Goal: Task Accomplishment & Management: Use online tool/utility

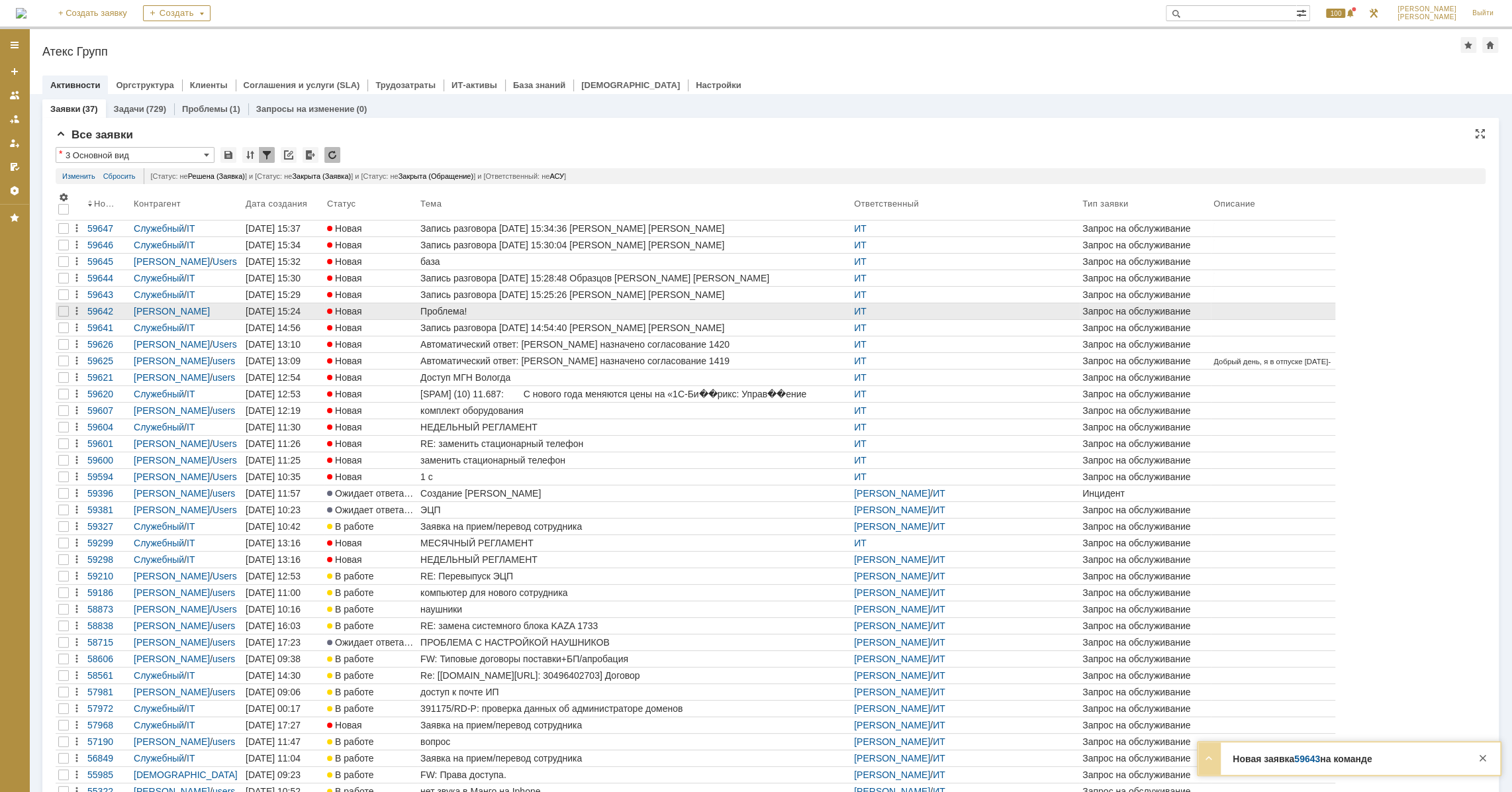
click at [500, 311] on div "Проблема!" at bounding box center [635, 311] width 429 height 10
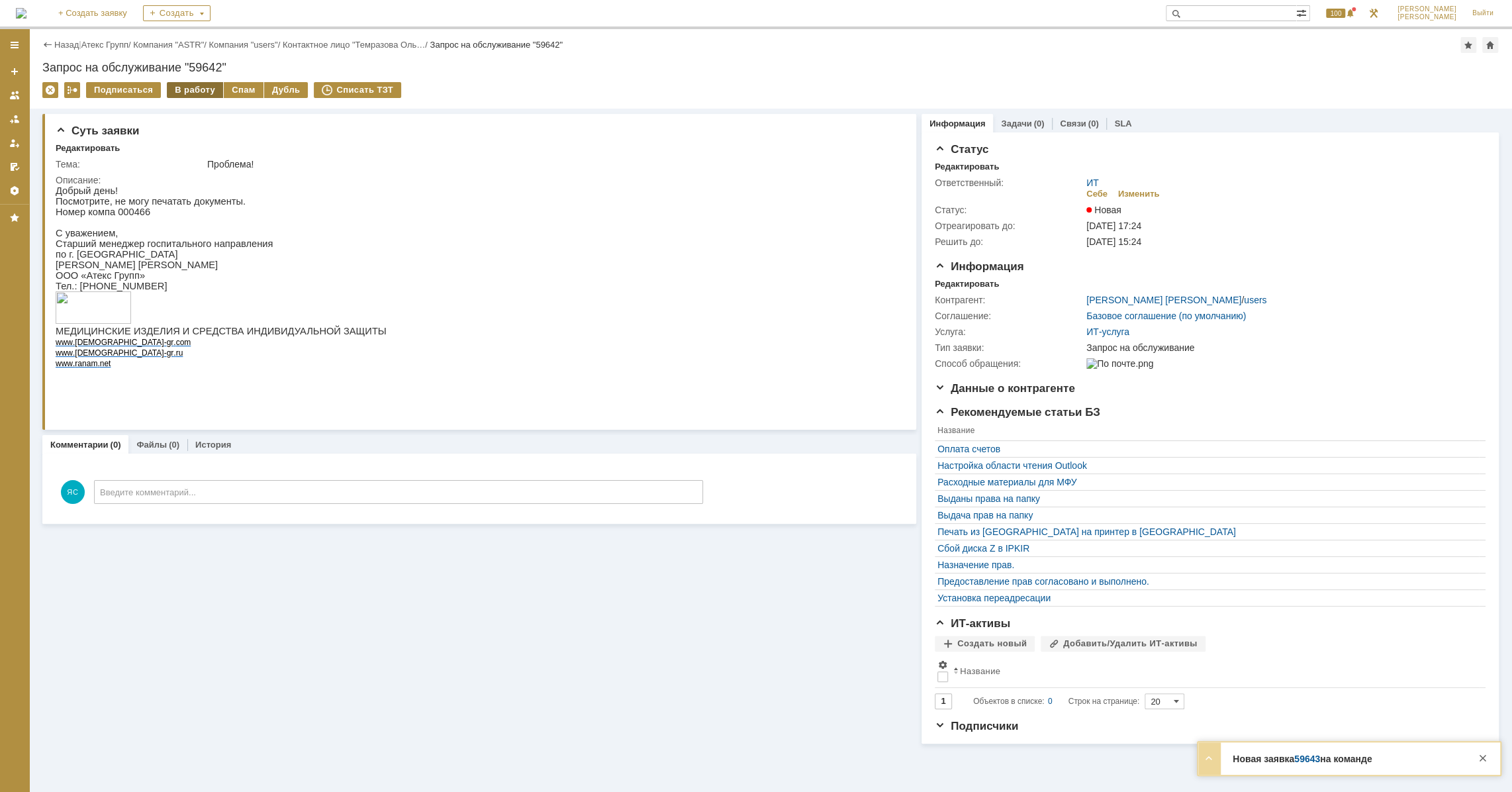
click at [191, 90] on div "В работу" at bounding box center [195, 90] width 57 height 16
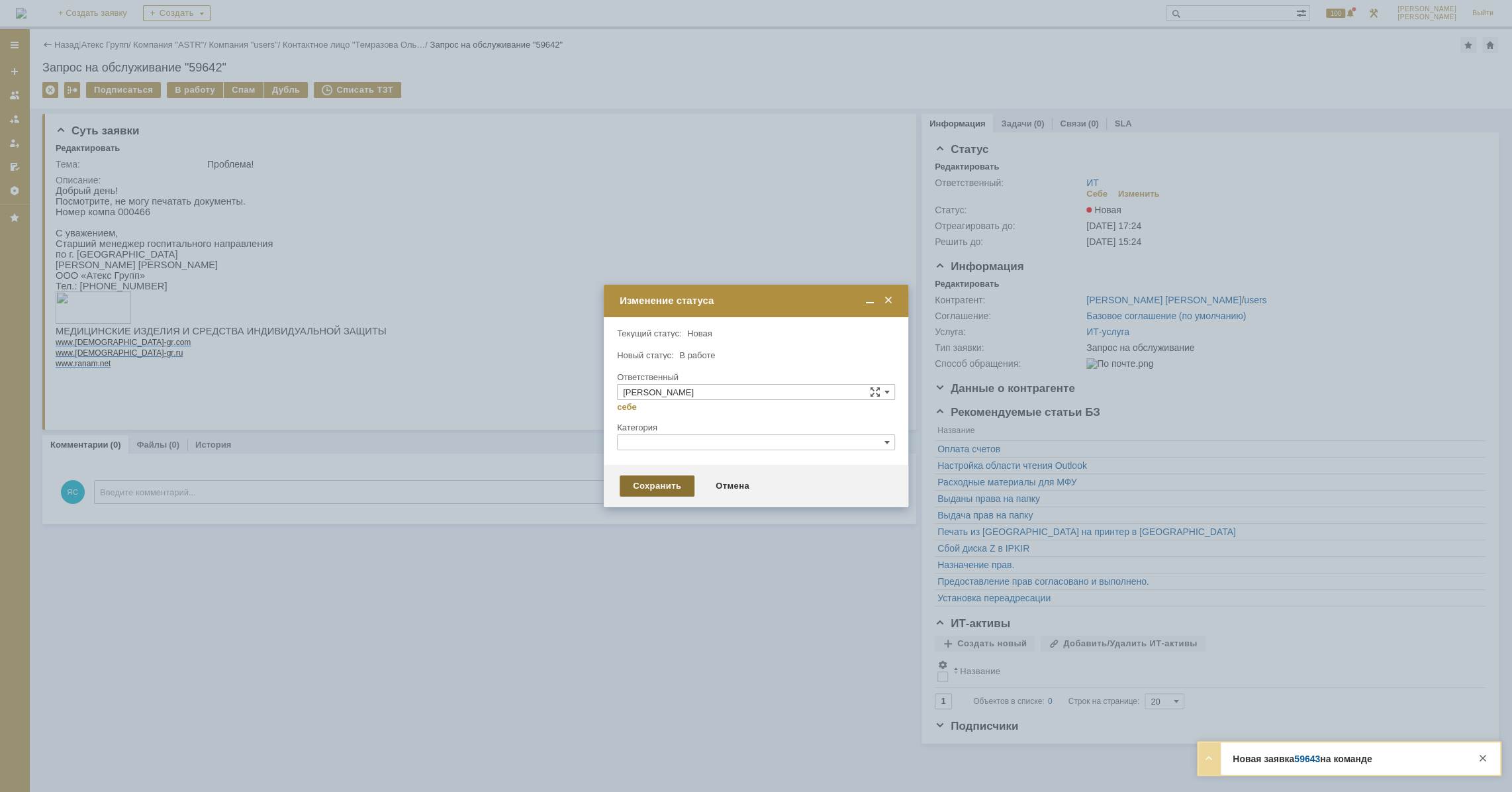
click at [647, 491] on div "Сохранить" at bounding box center [657, 486] width 75 height 21
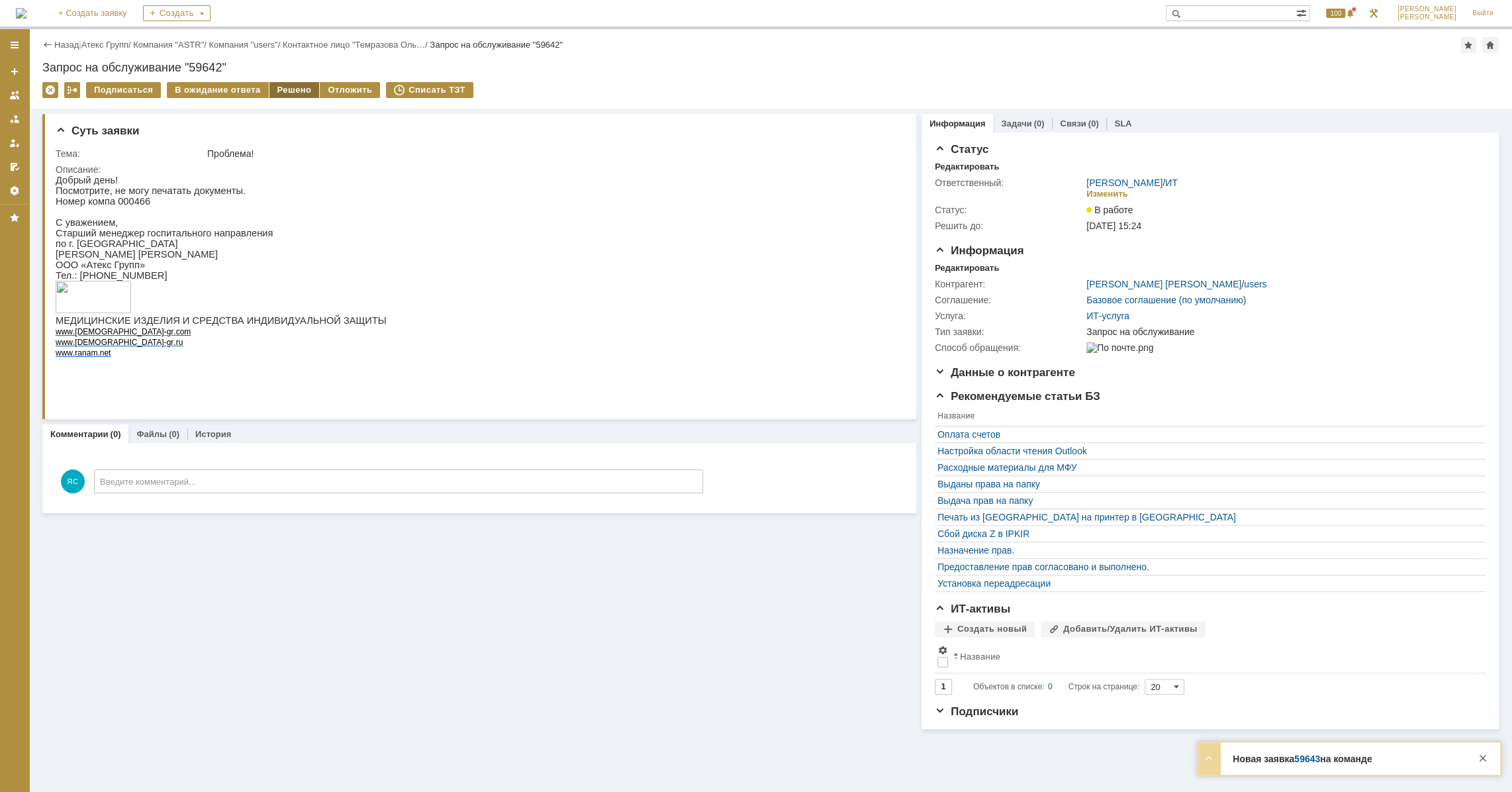
click at [272, 82] on div "Решено" at bounding box center [295, 90] width 50 height 16
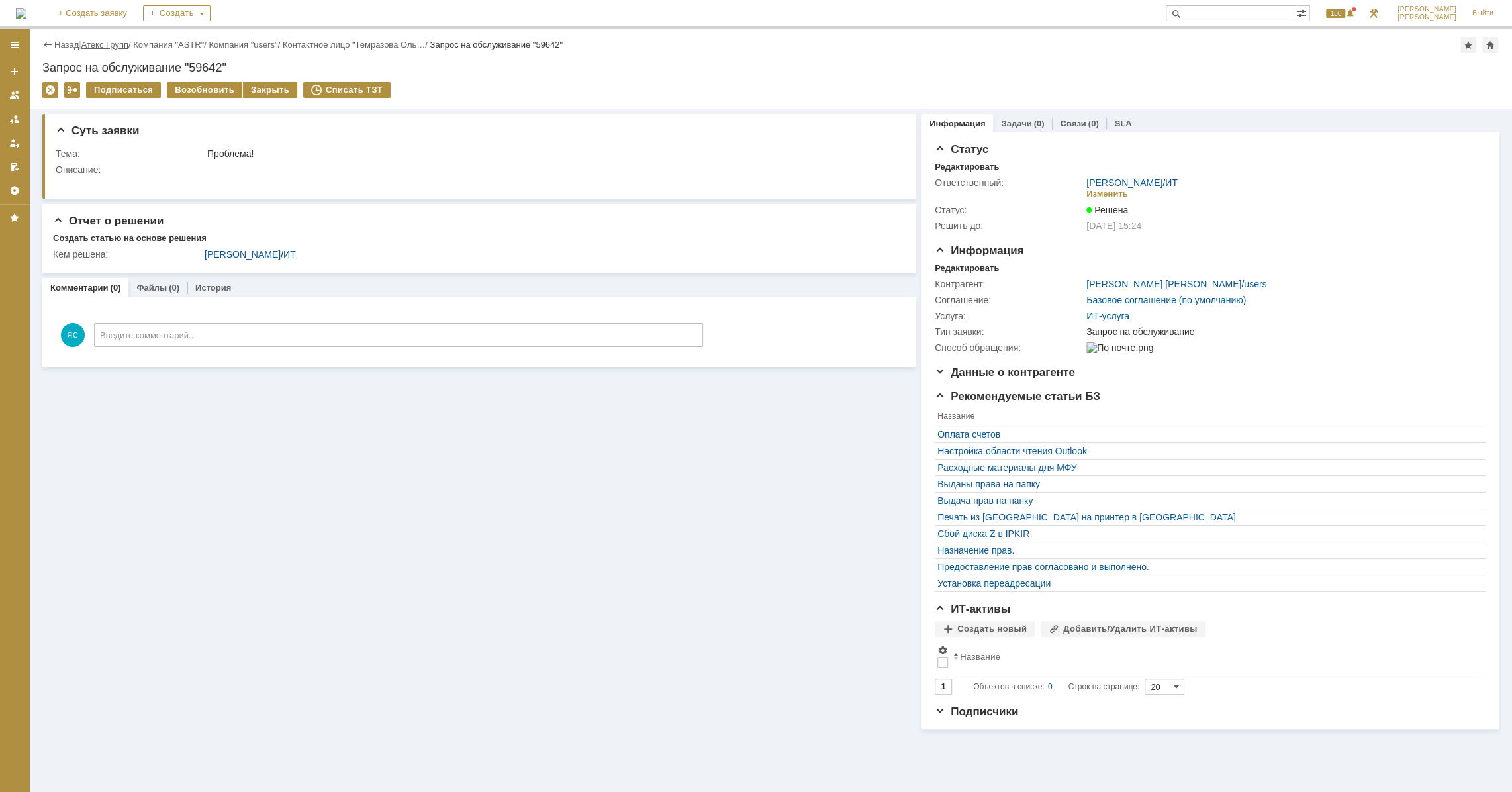
click at [113, 48] on link "Атекс Групп" at bounding box center [105, 44] width 47 height 10
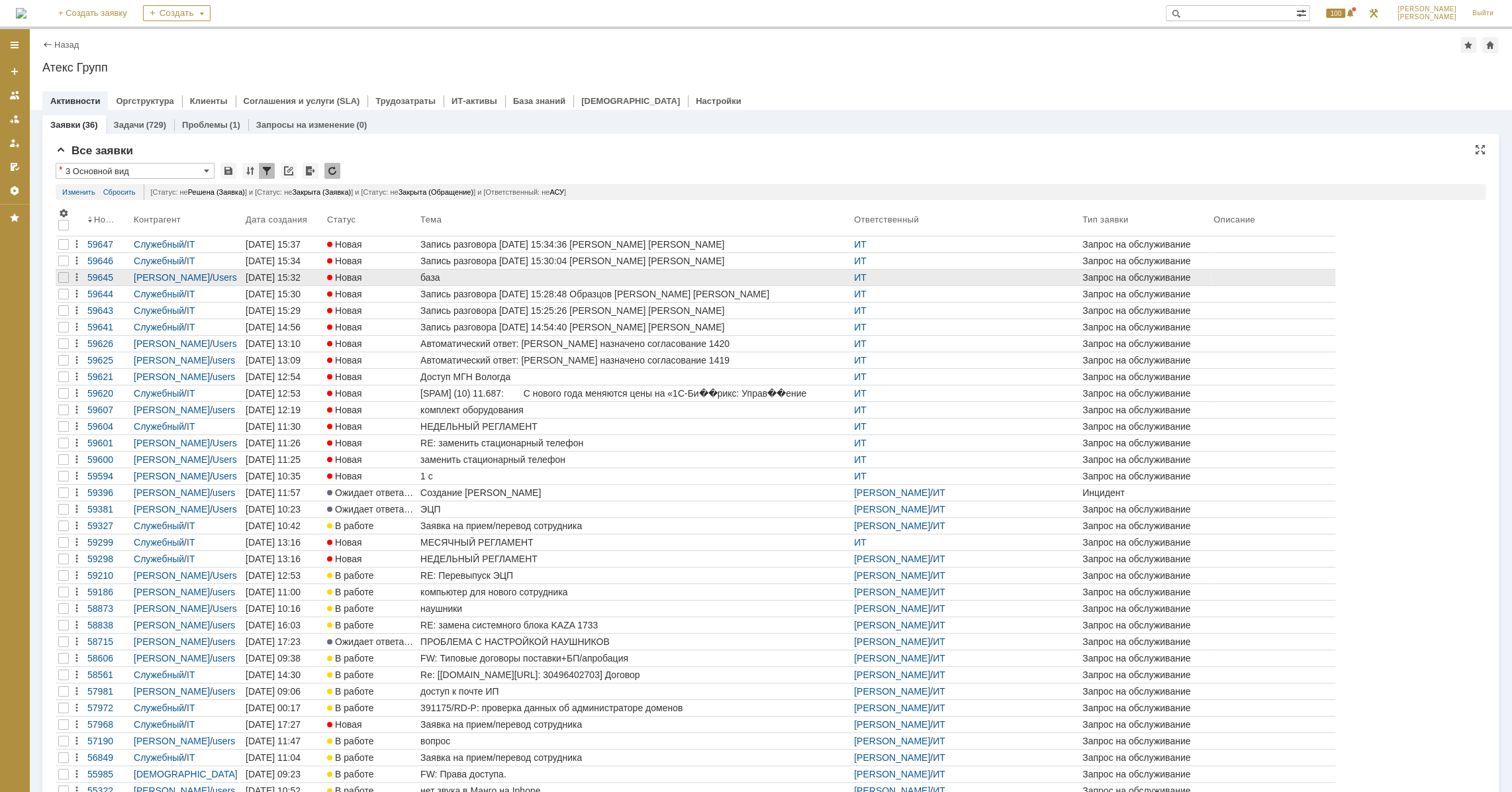
click at [443, 279] on div "база" at bounding box center [635, 277] width 429 height 10
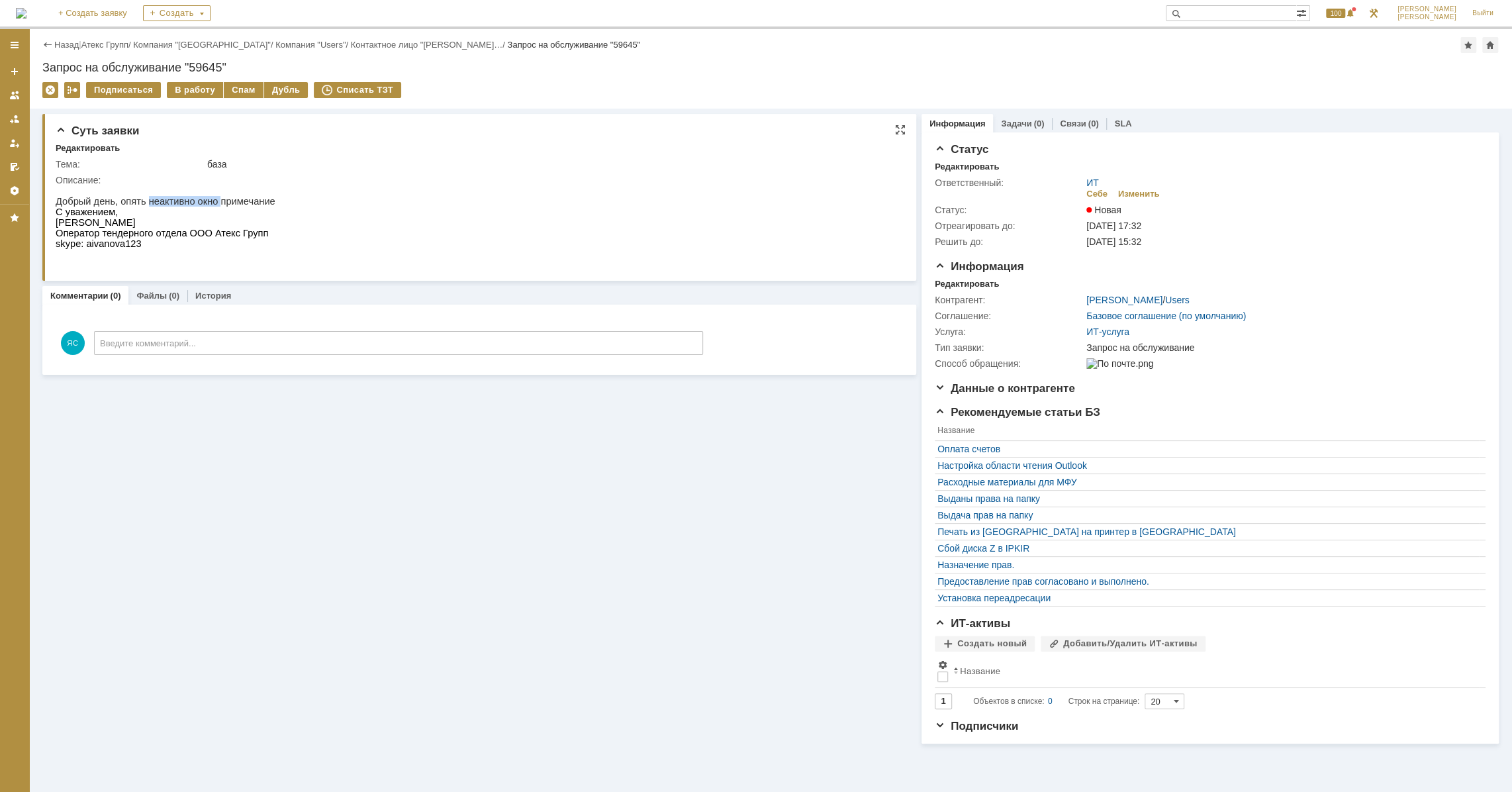
drag, startPoint x: 141, startPoint y: 202, endPoint x: 209, endPoint y: 200, distance: 68.0
click at [209, 200] on p "Добрый день, опять неактивно окно примечание" at bounding box center [165, 201] width 220 height 10
click at [219, 200] on p "Добрый день, опять неактивно окно примечание" at bounding box center [165, 201] width 220 height 10
drag, startPoint x: 69, startPoint y: 215, endPoint x: 102, endPoint y: 214, distance: 33.0
click at [102, 214] on span "С уважением," at bounding box center [86, 212] width 62 height 10
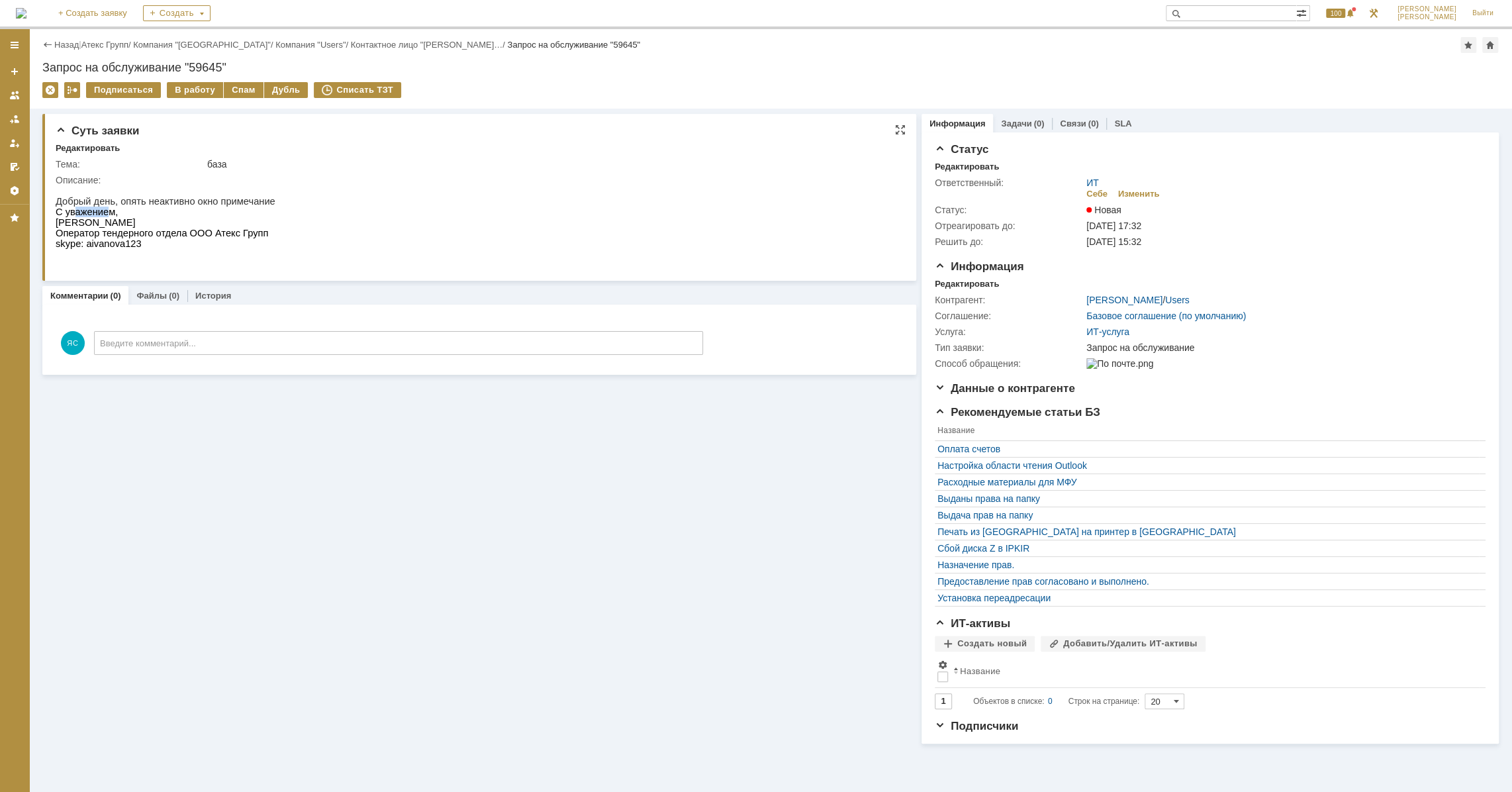
click at [102, 214] on span "С уважением," at bounding box center [86, 212] width 62 height 10
click at [1138, 194] on div "Изменить" at bounding box center [1139, 194] width 42 height 10
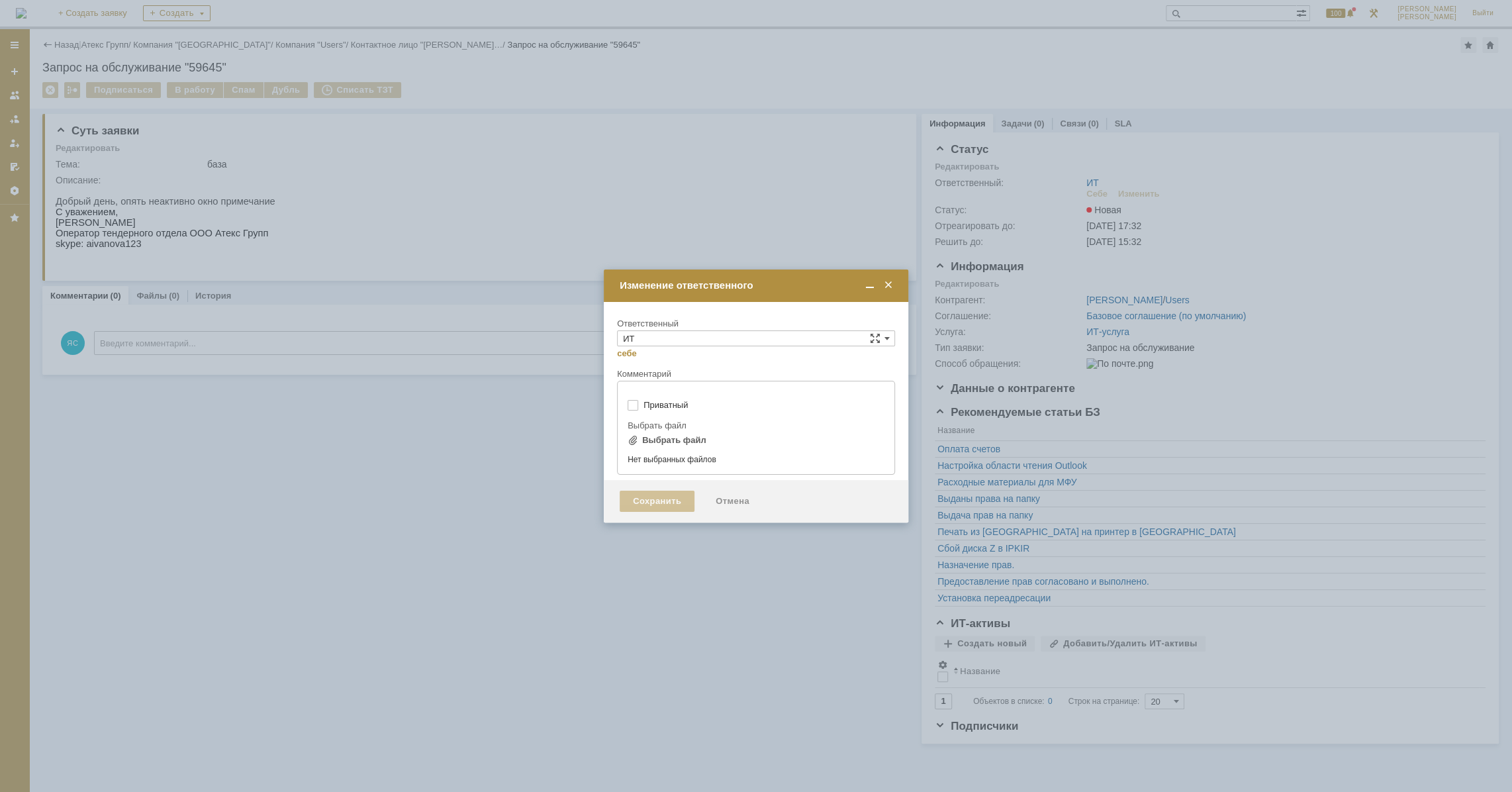
type input "[не указано]"
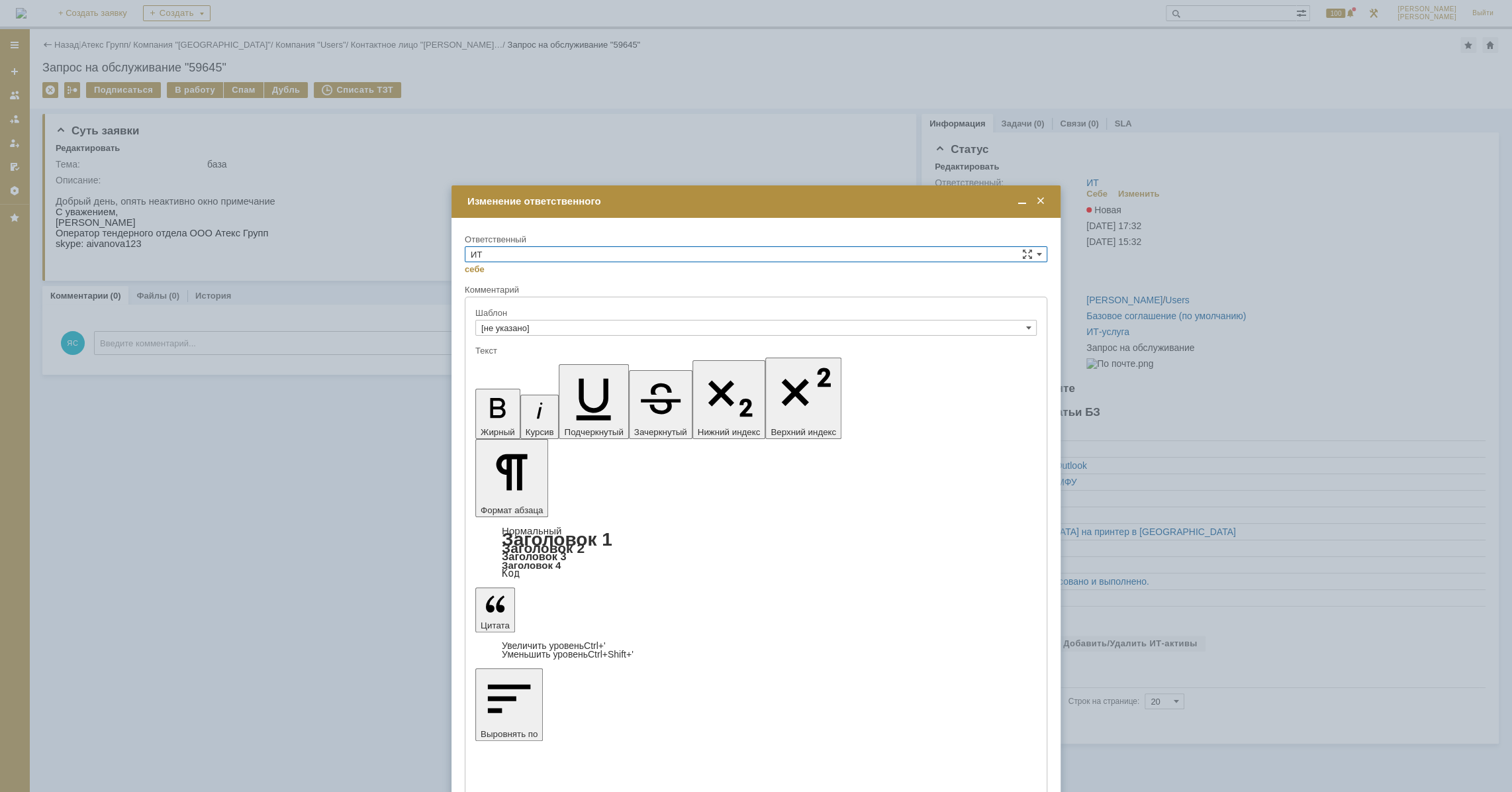
click at [522, 246] on input "ИТ" at bounding box center [756, 254] width 583 height 16
click at [509, 366] on span "АСУ" at bounding box center [756, 363] width 571 height 10
type input "АСУ"
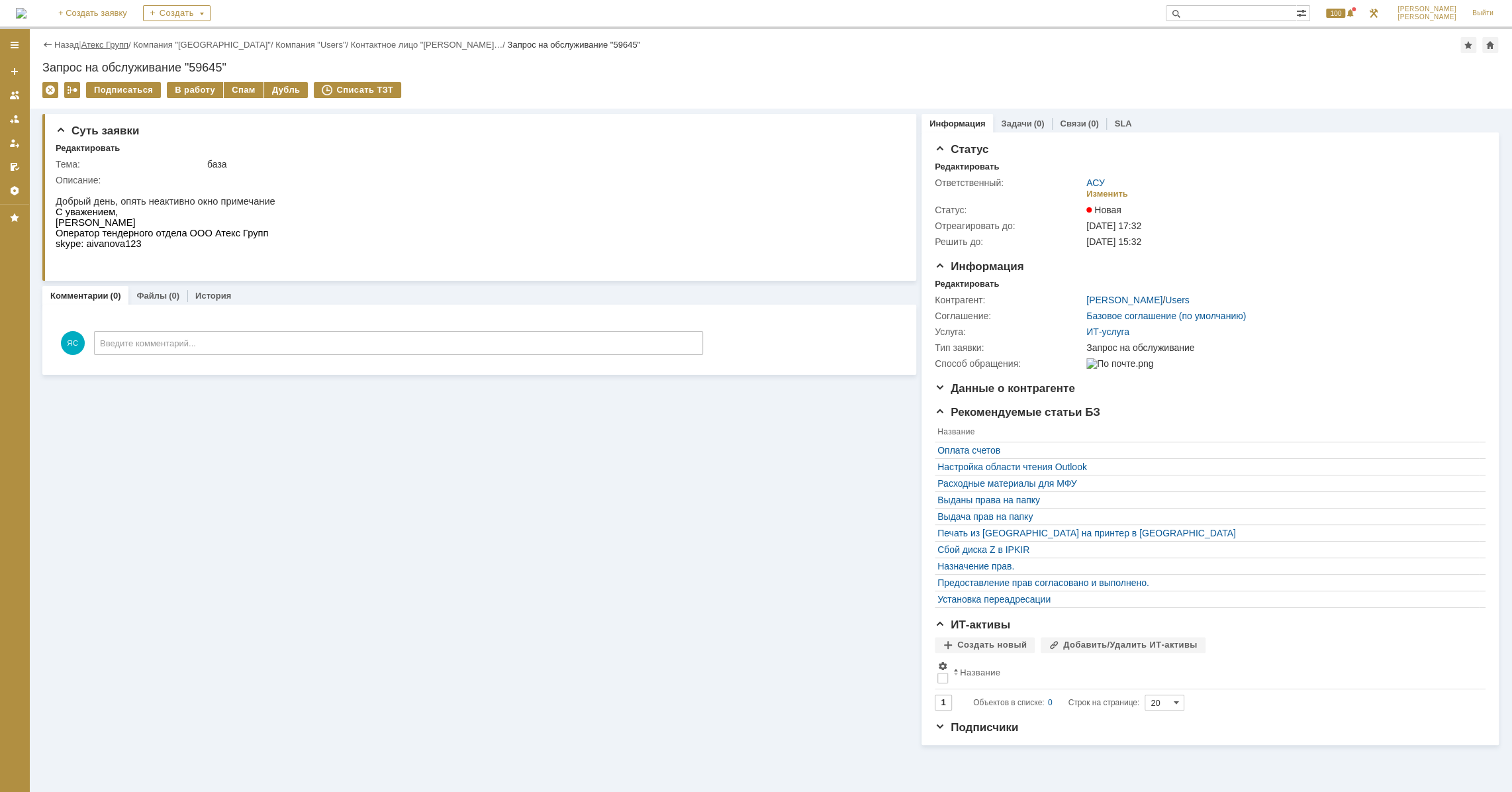
click at [103, 46] on link "Атекс Групп" at bounding box center [105, 44] width 47 height 10
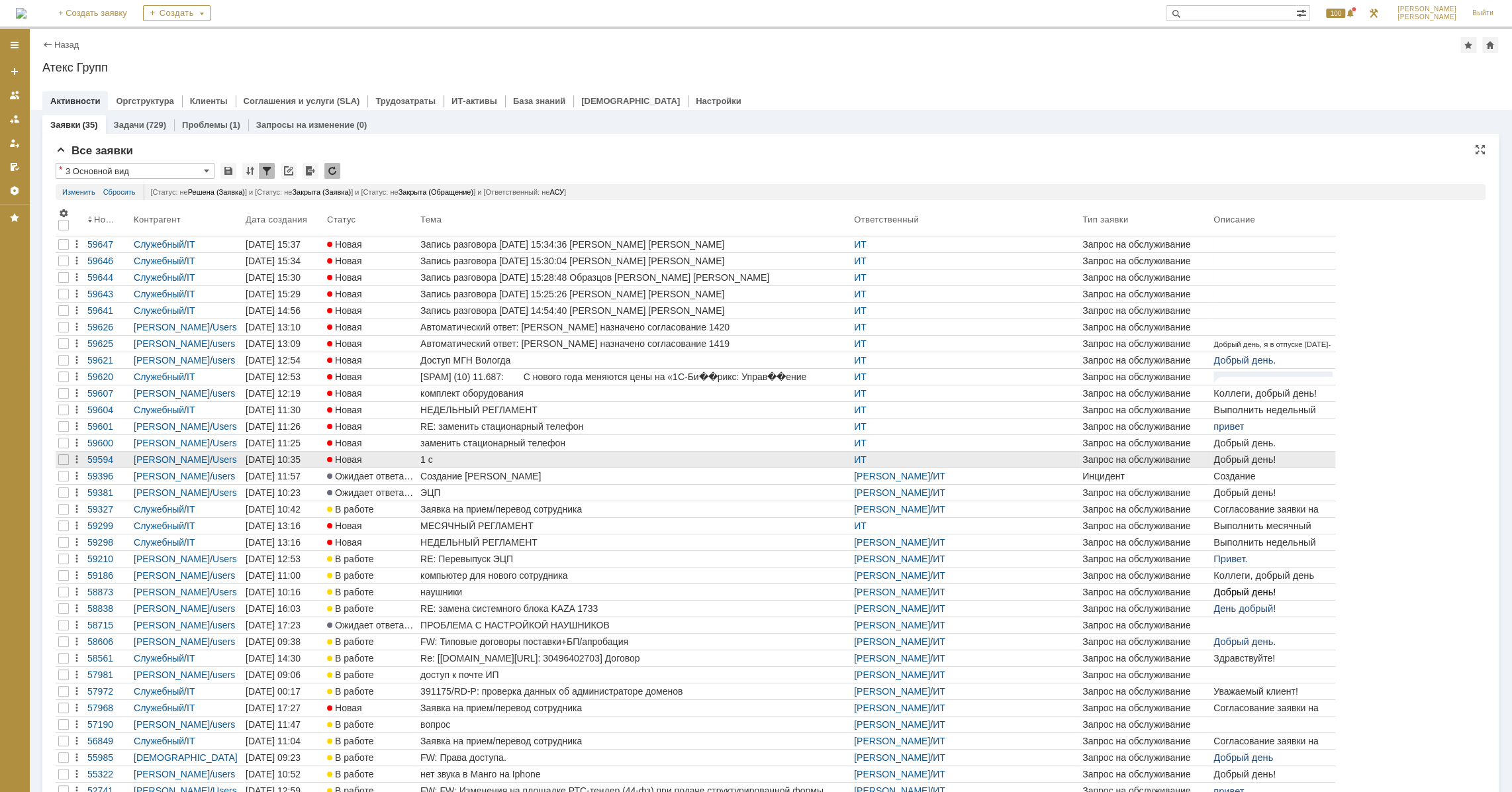
click at [440, 457] on div "1 с" at bounding box center [635, 459] width 429 height 10
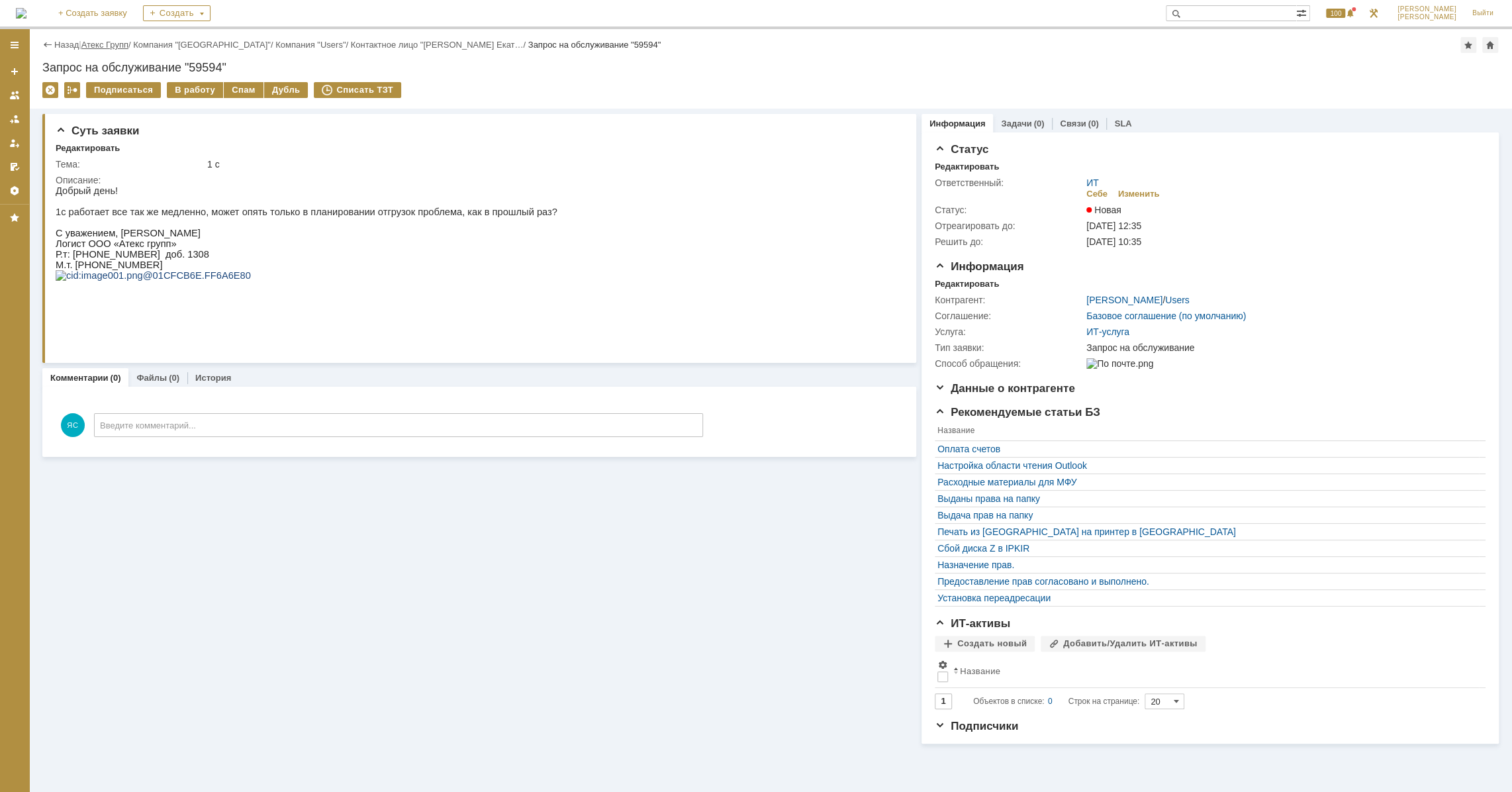
click at [100, 49] on link "Атекс Групп" at bounding box center [105, 44] width 47 height 10
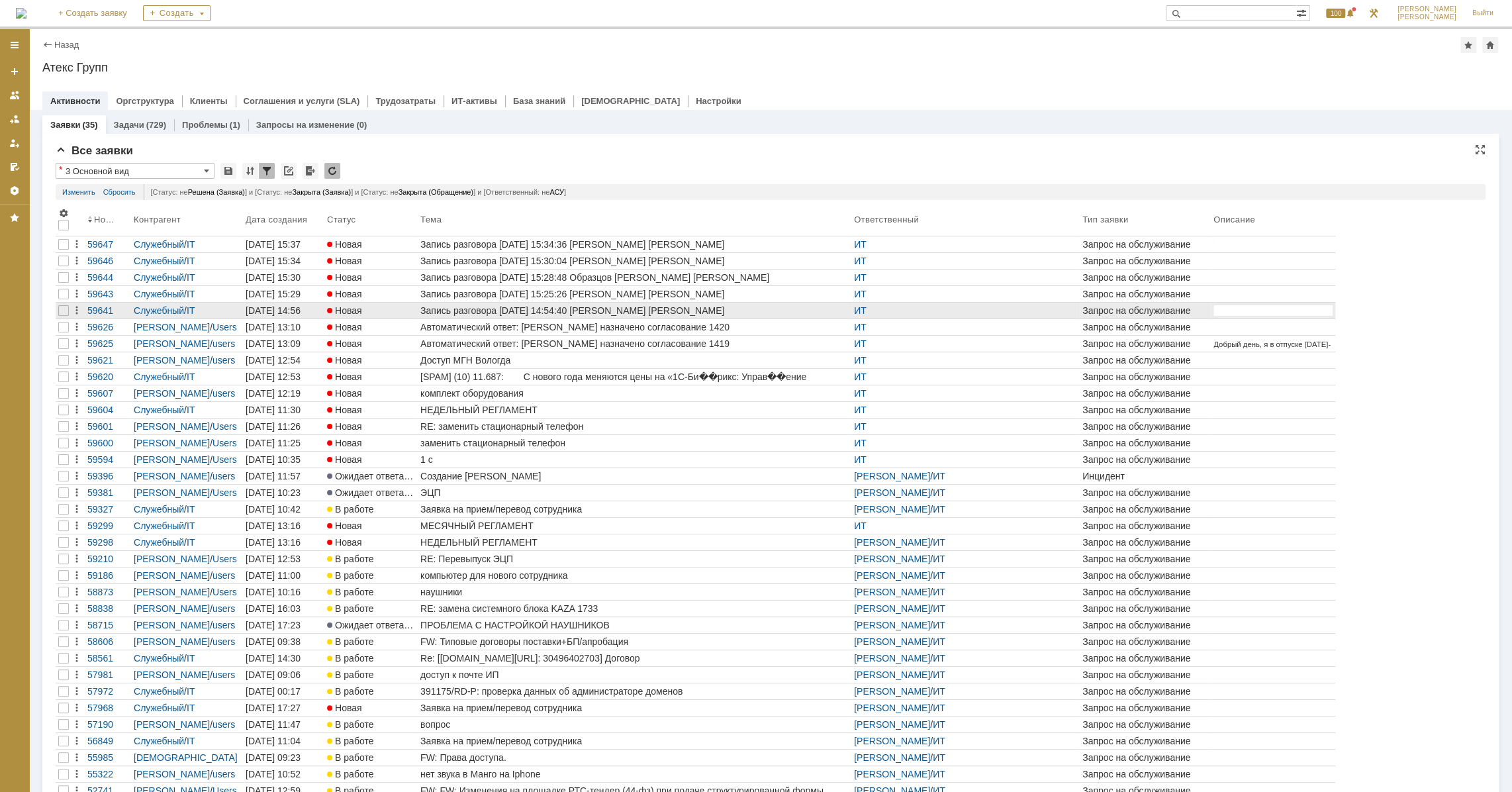
click at [70, 310] on div at bounding box center [64, 311] width 16 height 16
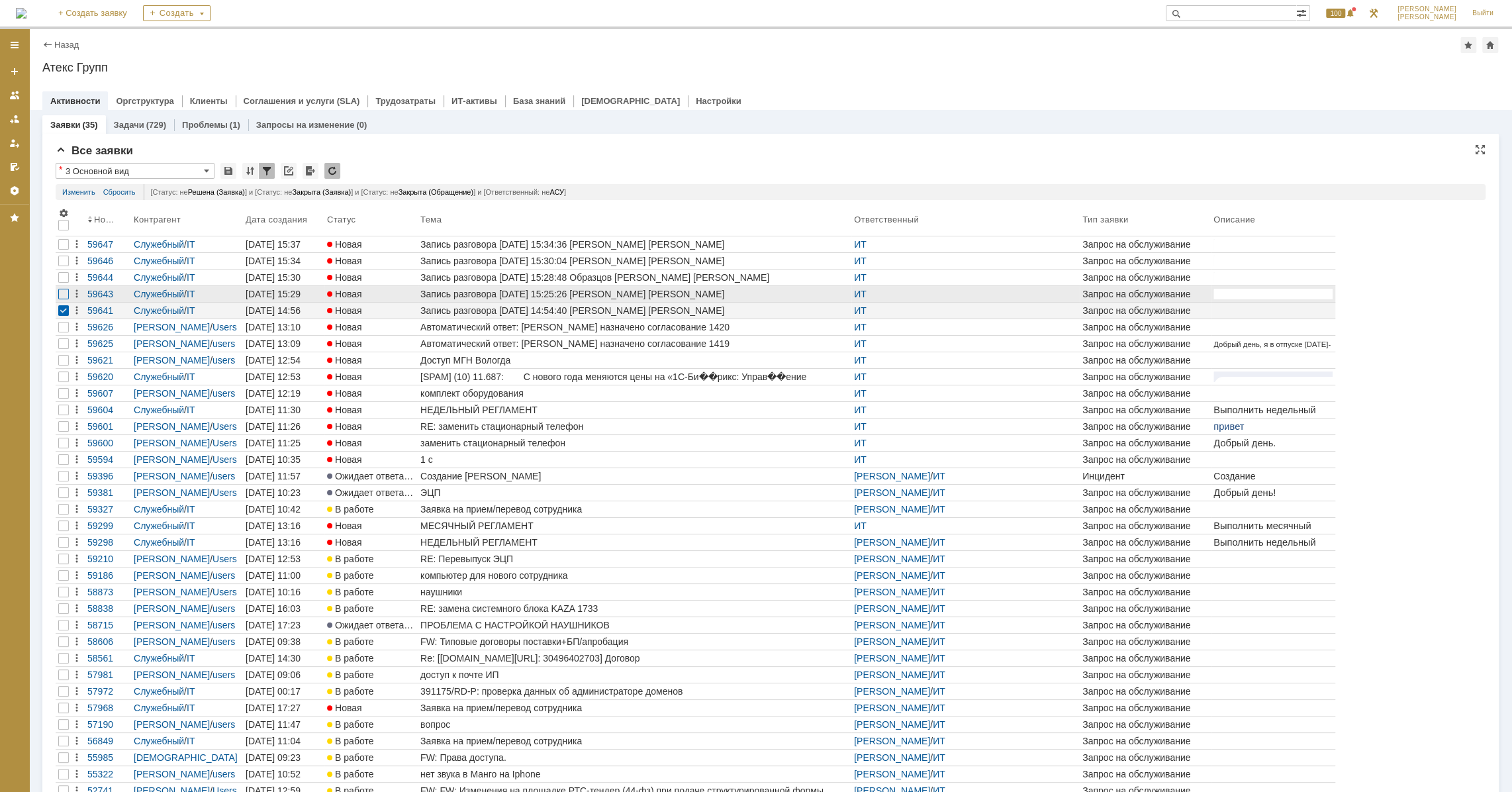
click at [58, 294] on div at bounding box center [63, 294] width 10 height 10
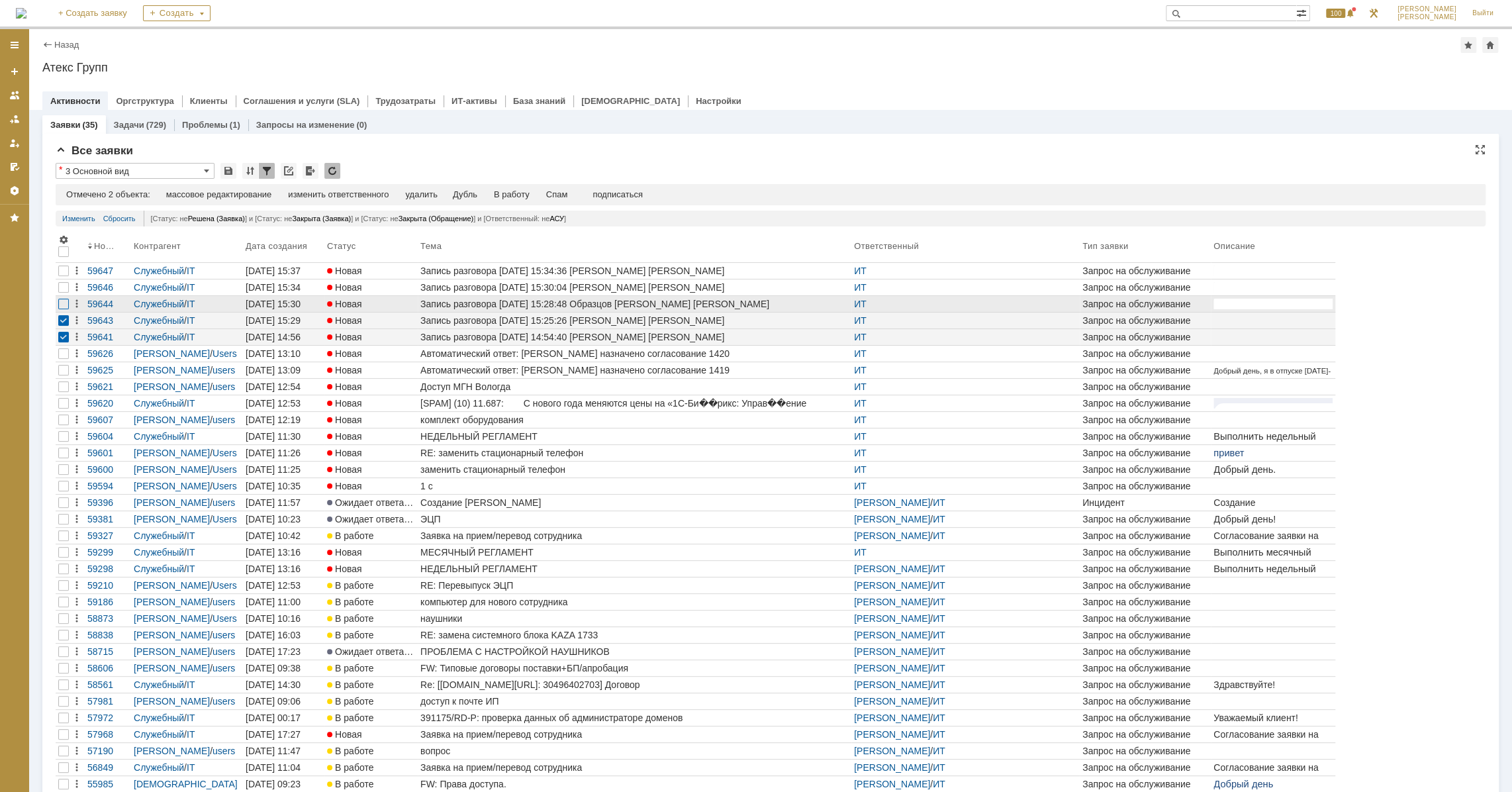
click at [64, 304] on div at bounding box center [63, 304] width 10 height 10
click at [65, 284] on div at bounding box center [63, 287] width 10 height 10
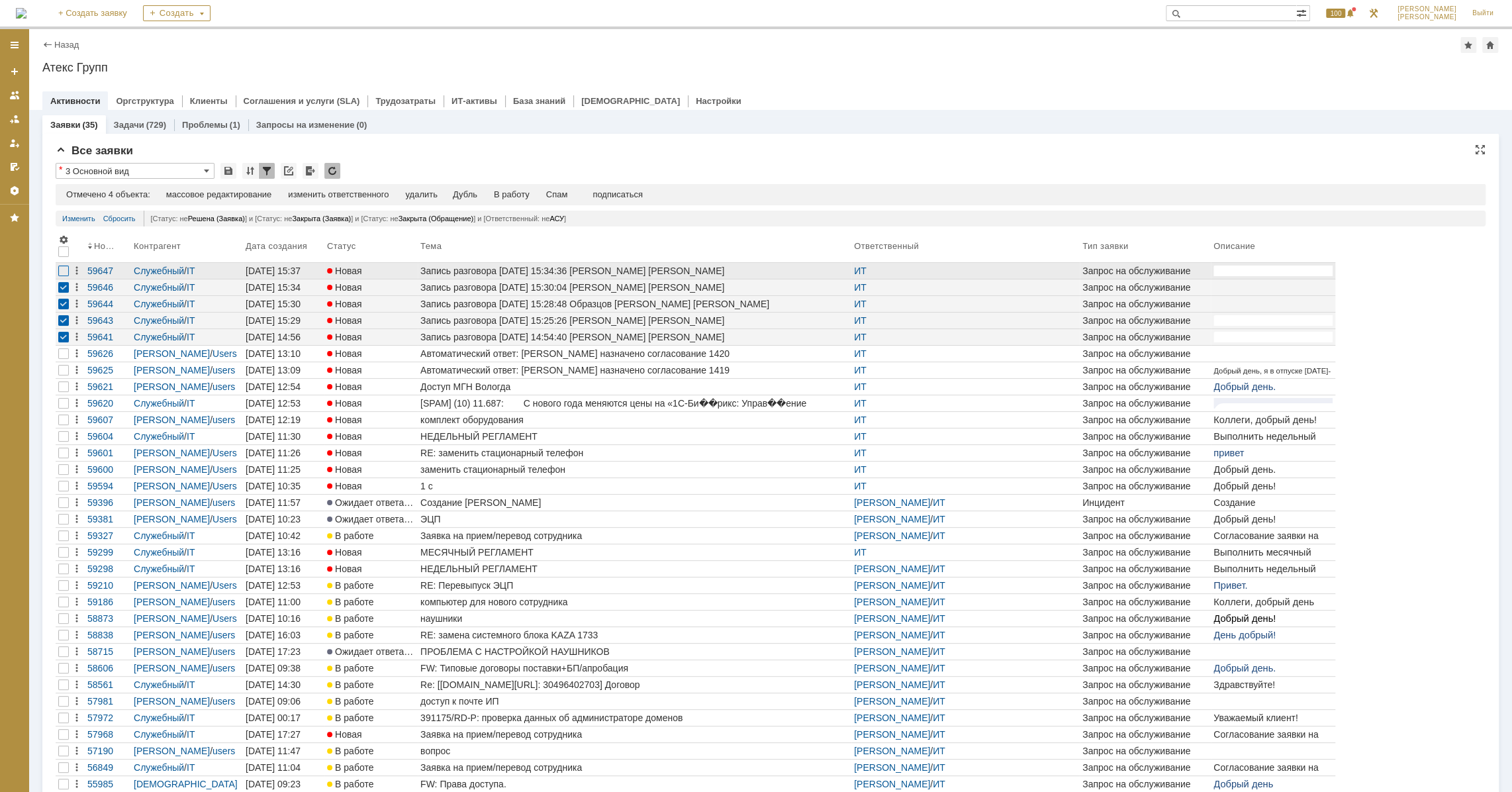
click at [61, 270] on div at bounding box center [63, 270] width 10 height 10
click at [558, 197] on div "Спам" at bounding box center [561, 195] width 22 height 10
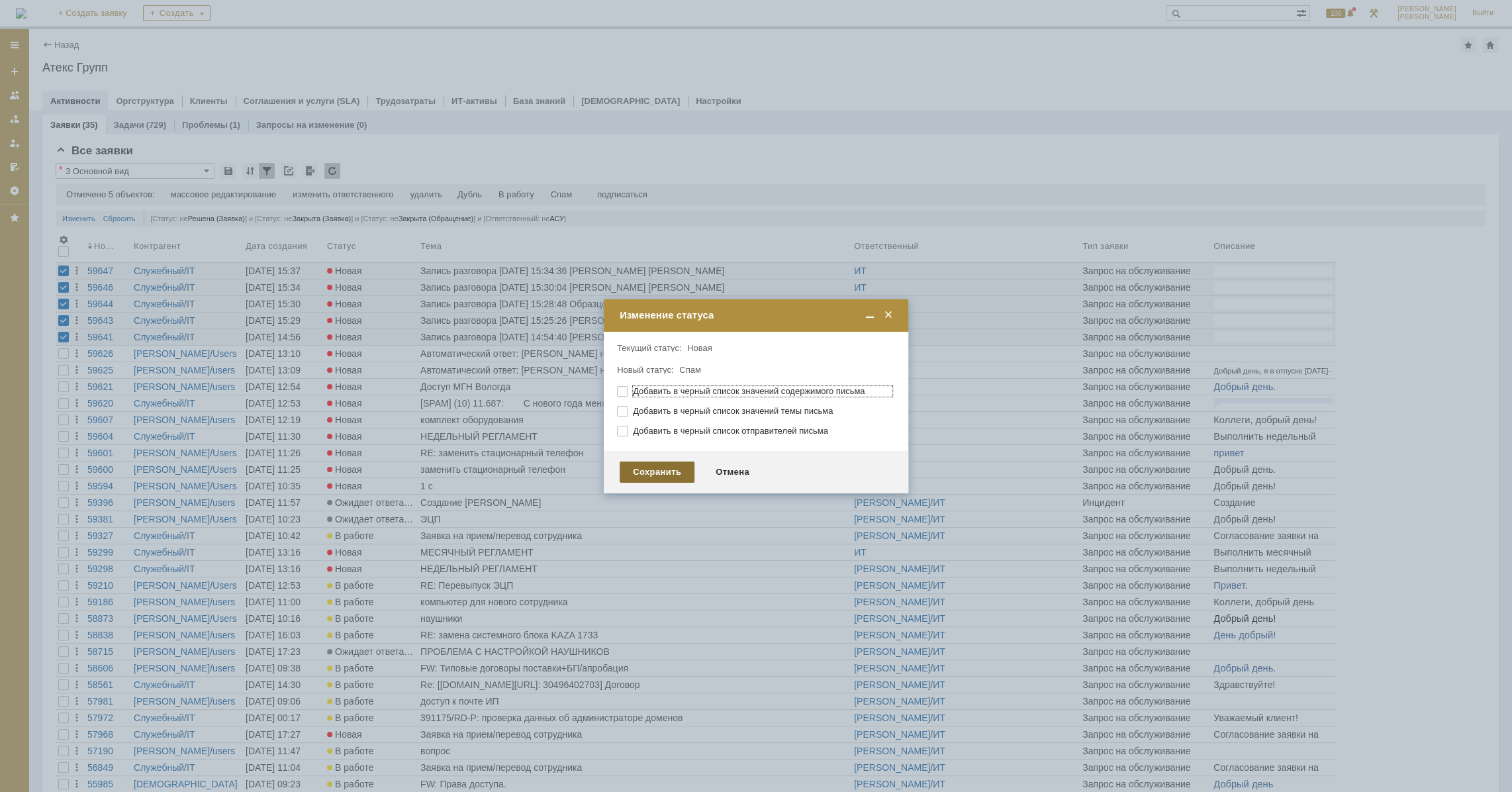
click at [678, 469] on div "Сохранить" at bounding box center [657, 472] width 75 height 21
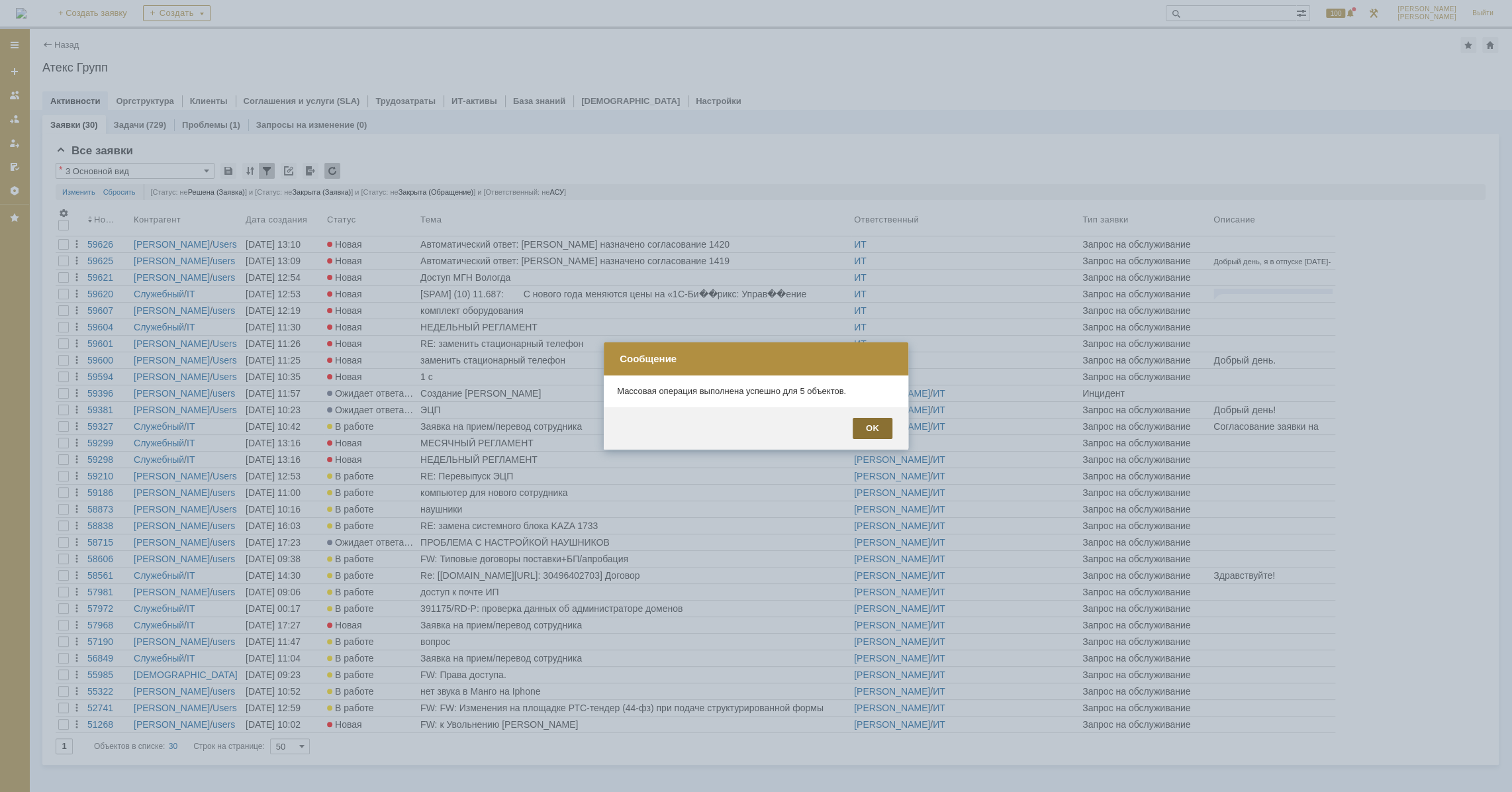
click at [882, 422] on div "OK" at bounding box center [872, 428] width 40 height 21
